Goal: Task Accomplishment & Management: Manage account settings

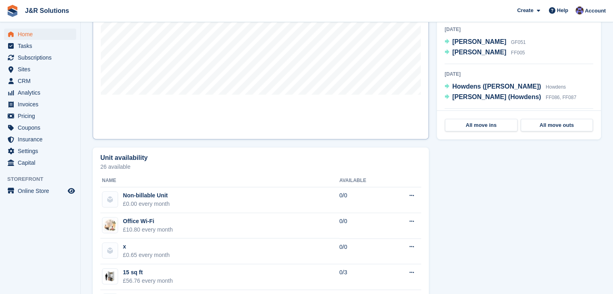
scroll to position [282, 0]
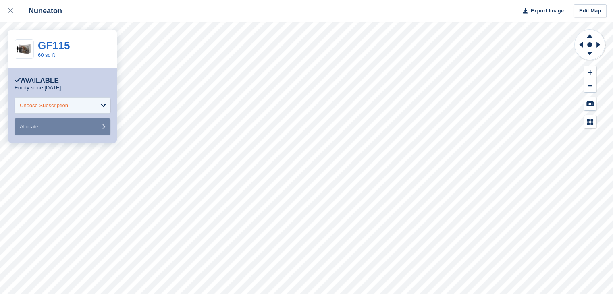
click at [73, 100] on div "Choose Subscription" at bounding box center [63, 105] width 96 height 16
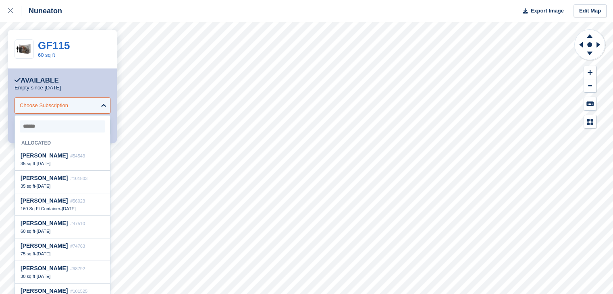
click at [92, 109] on div "Choose Subscription" at bounding box center [63, 105] width 96 height 16
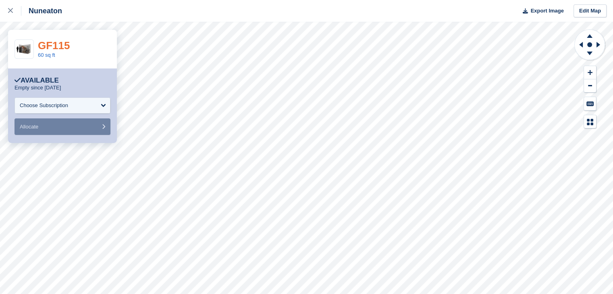
click at [39, 48] on link "GF115" at bounding box center [54, 45] width 32 height 12
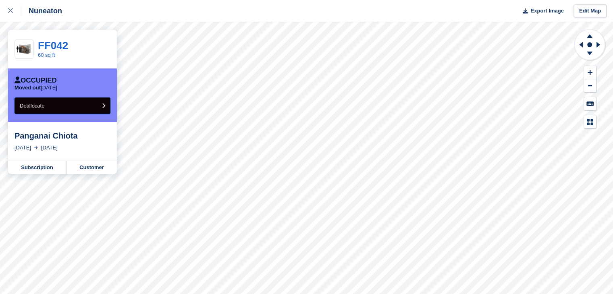
click at [21, 100] on button "Deallocate" at bounding box center [63, 105] width 96 height 17
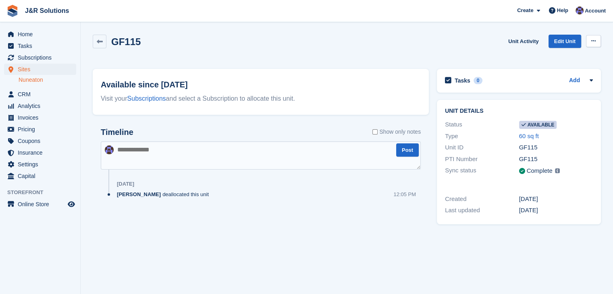
click at [590, 40] on button at bounding box center [593, 41] width 15 height 12
click at [591, 39] on icon at bounding box center [593, 40] width 4 height 5
click at [58, 34] on span "Home" at bounding box center [42, 34] width 48 height 11
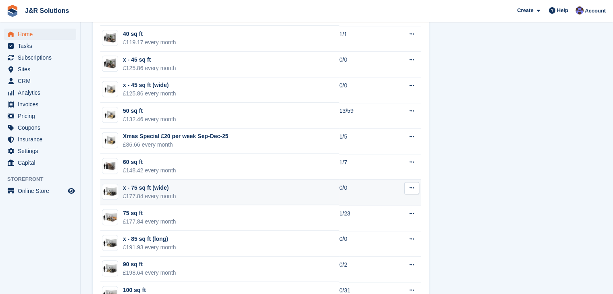
scroll to position [806, 0]
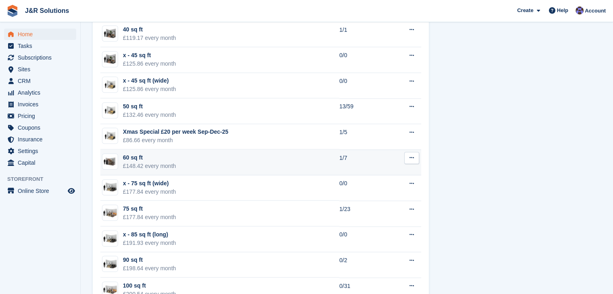
click at [162, 166] on div "£148.42 every month" at bounding box center [149, 166] width 53 height 8
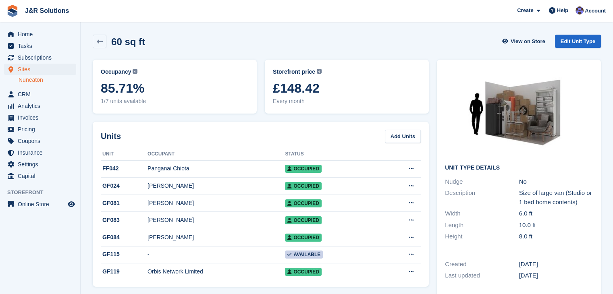
drag, startPoint x: 273, startPoint y: 34, endPoint x: 265, endPoint y: 35, distance: 7.7
click at [265, 35] on div "60 sq ft View on Store Edit Unit Type" at bounding box center [347, 42] width 508 height 14
click at [263, 37] on div "60 sq ft View on Store Edit Unit Type" at bounding box center [347, 42] width 508 height 14
